Goal: Information Seeking & Learning: Learn about a topic

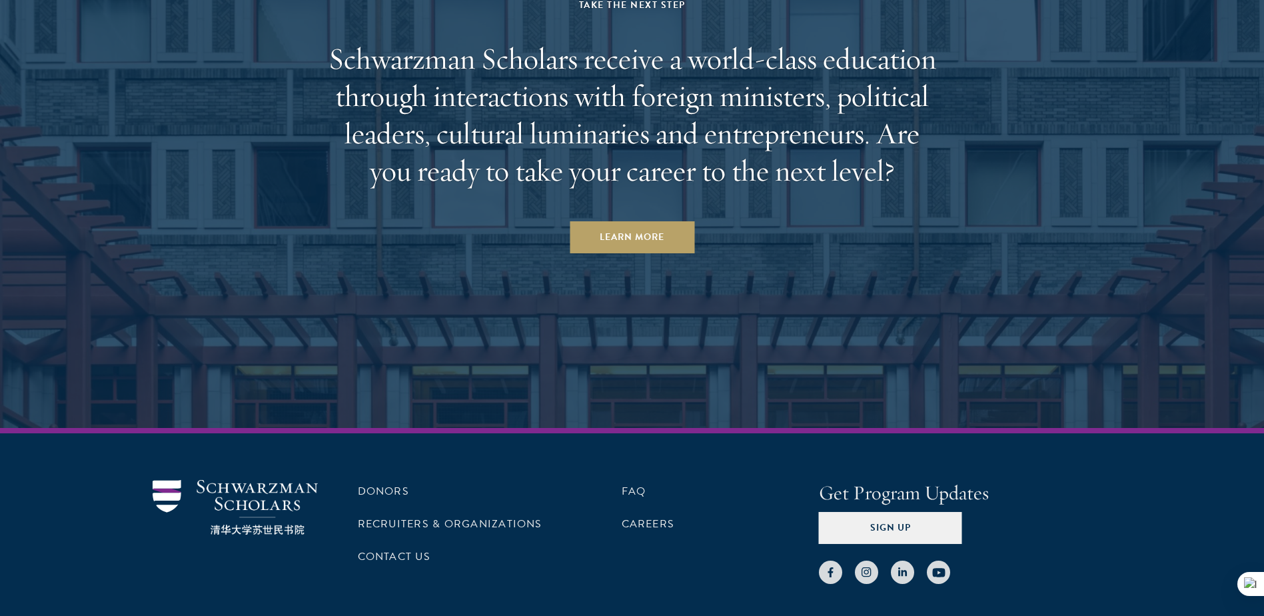
scroll to position [6923, 0]
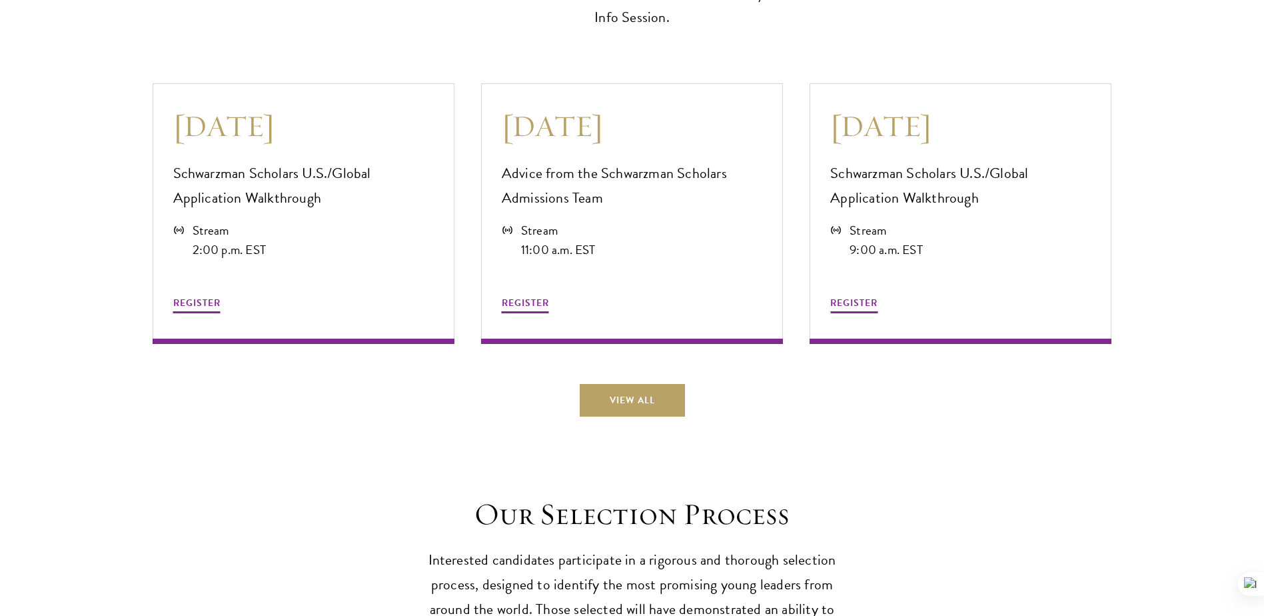
scroll to position [3665, 0]
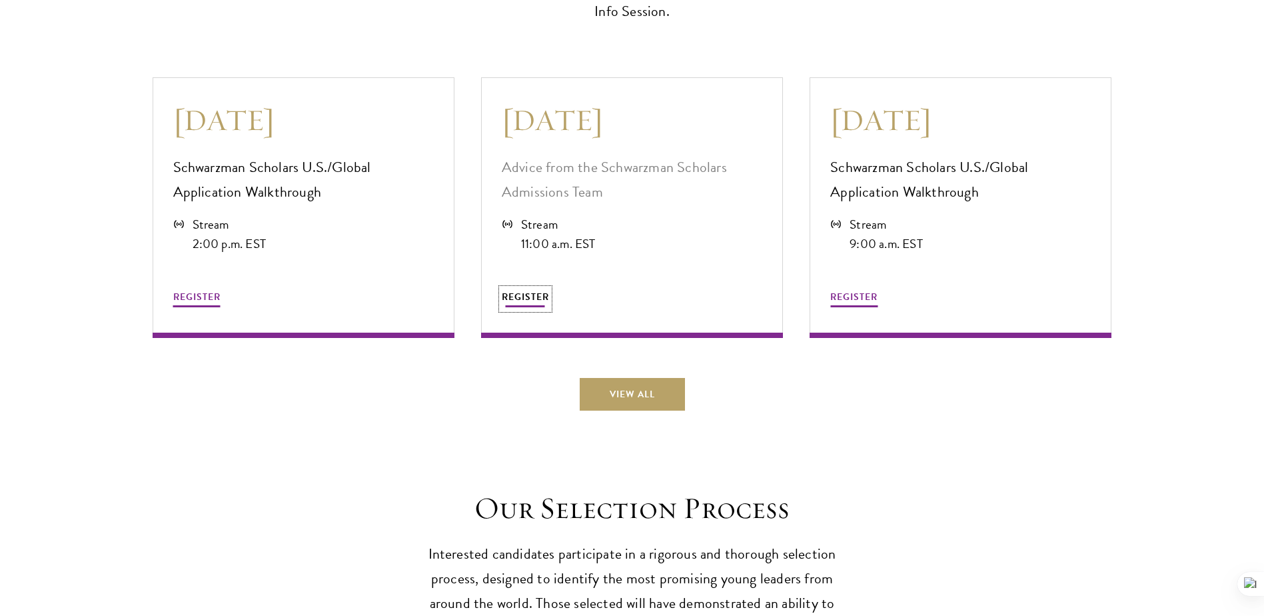
click at [512, 295] on span "REGISTER" at bounding box center [525, 297] width 47 height 14
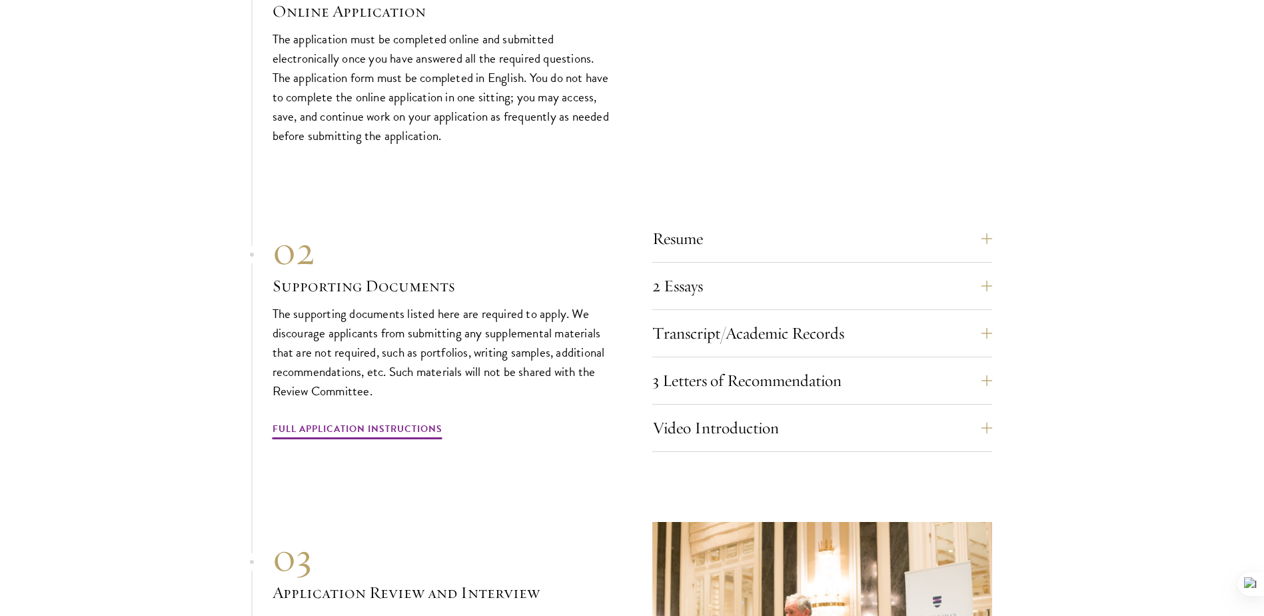
scroll to position [4465, 0]
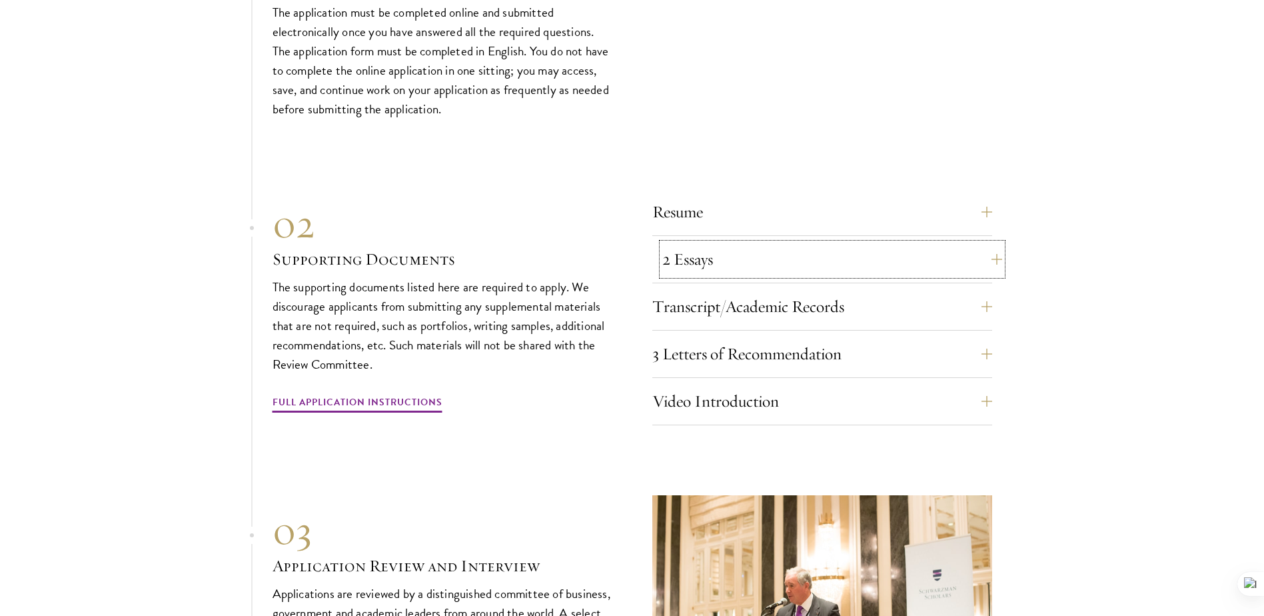
click at [847, 267] on button "2 Essays" at bounding box center [832, 259] width 340 height 32
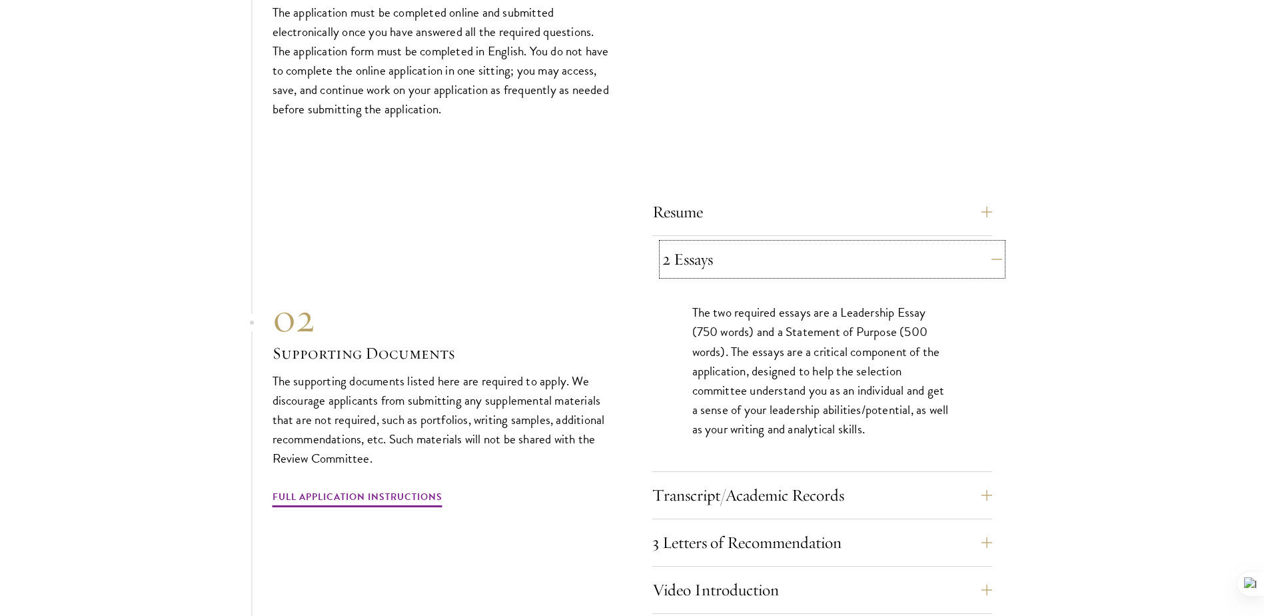
click at [847, 267] on button "2 Essays" at bounding box center [832, 259] width 340 height 32
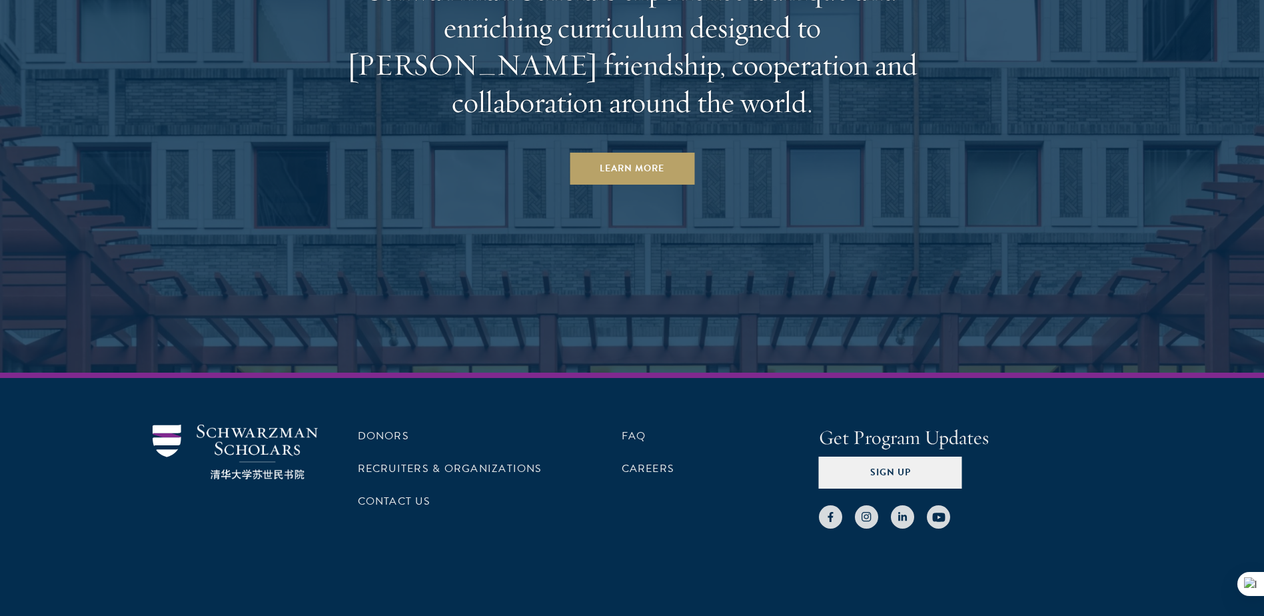
scroll to position [6996, 0]
